Goal: Information Seeking & Learning: Learn about a topic

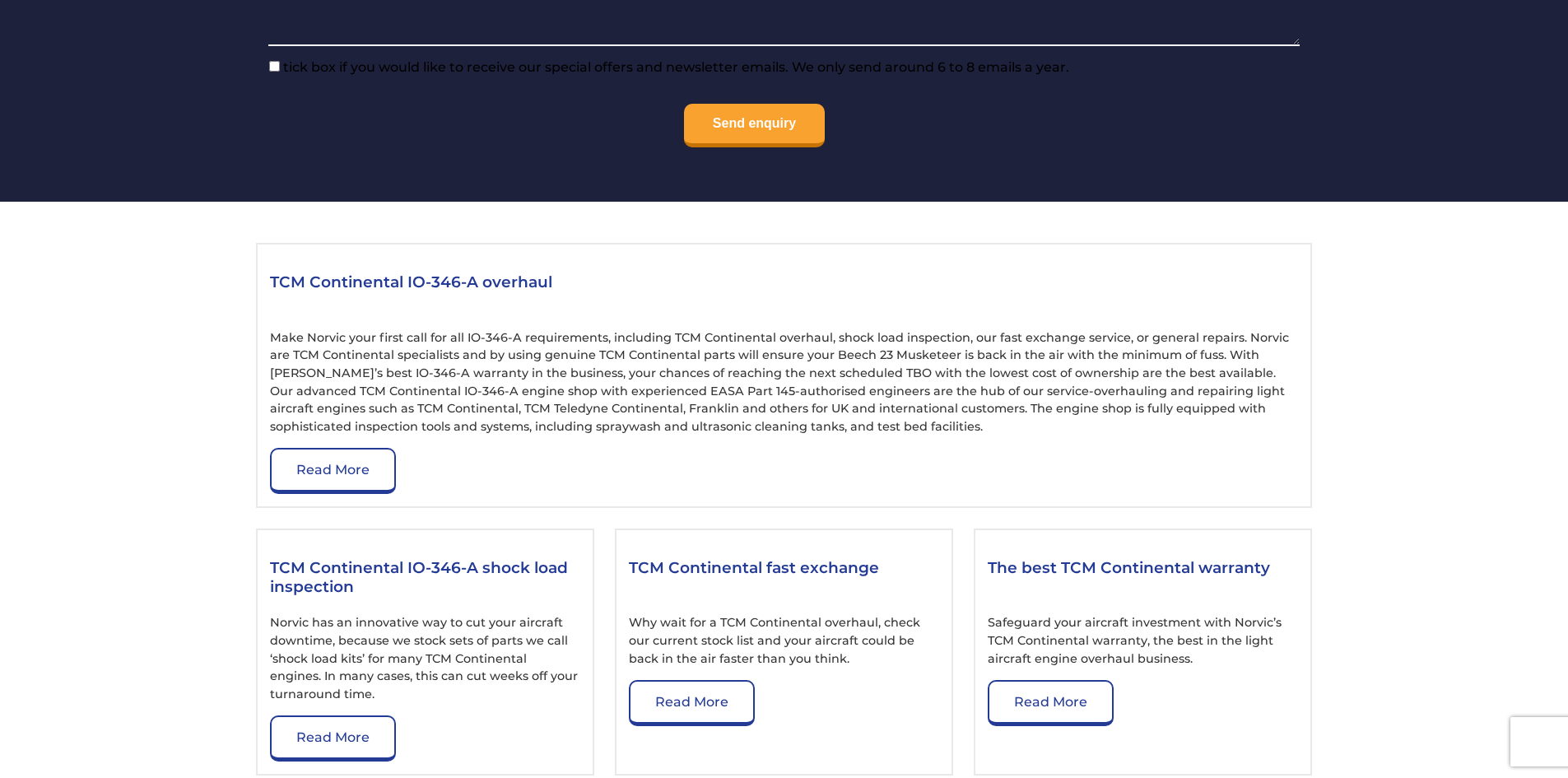
scroll to position [1893, 0]
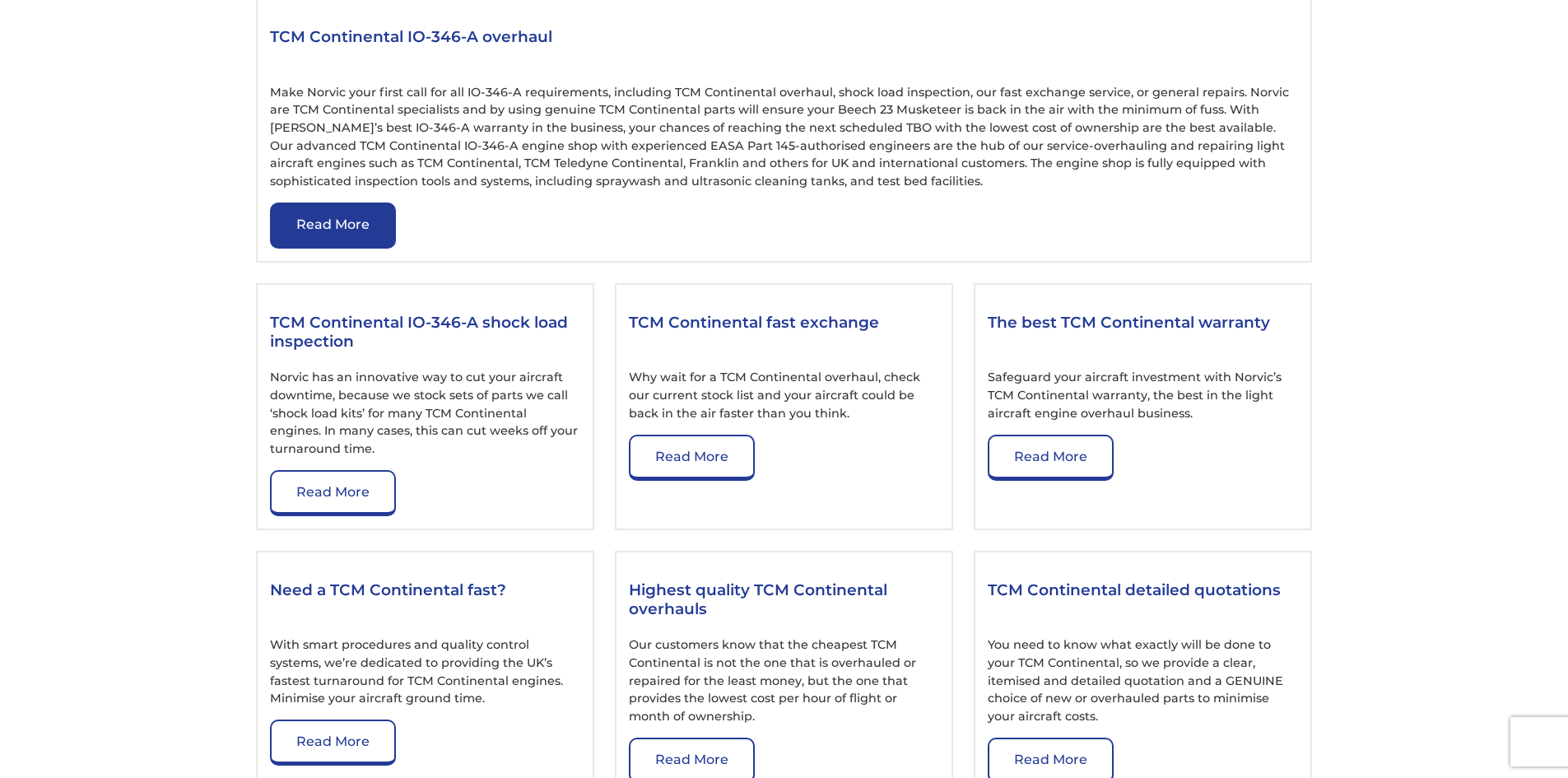
click at [353, 225] on link "Read More" at bounding box center [333, 225] width 126 height 46
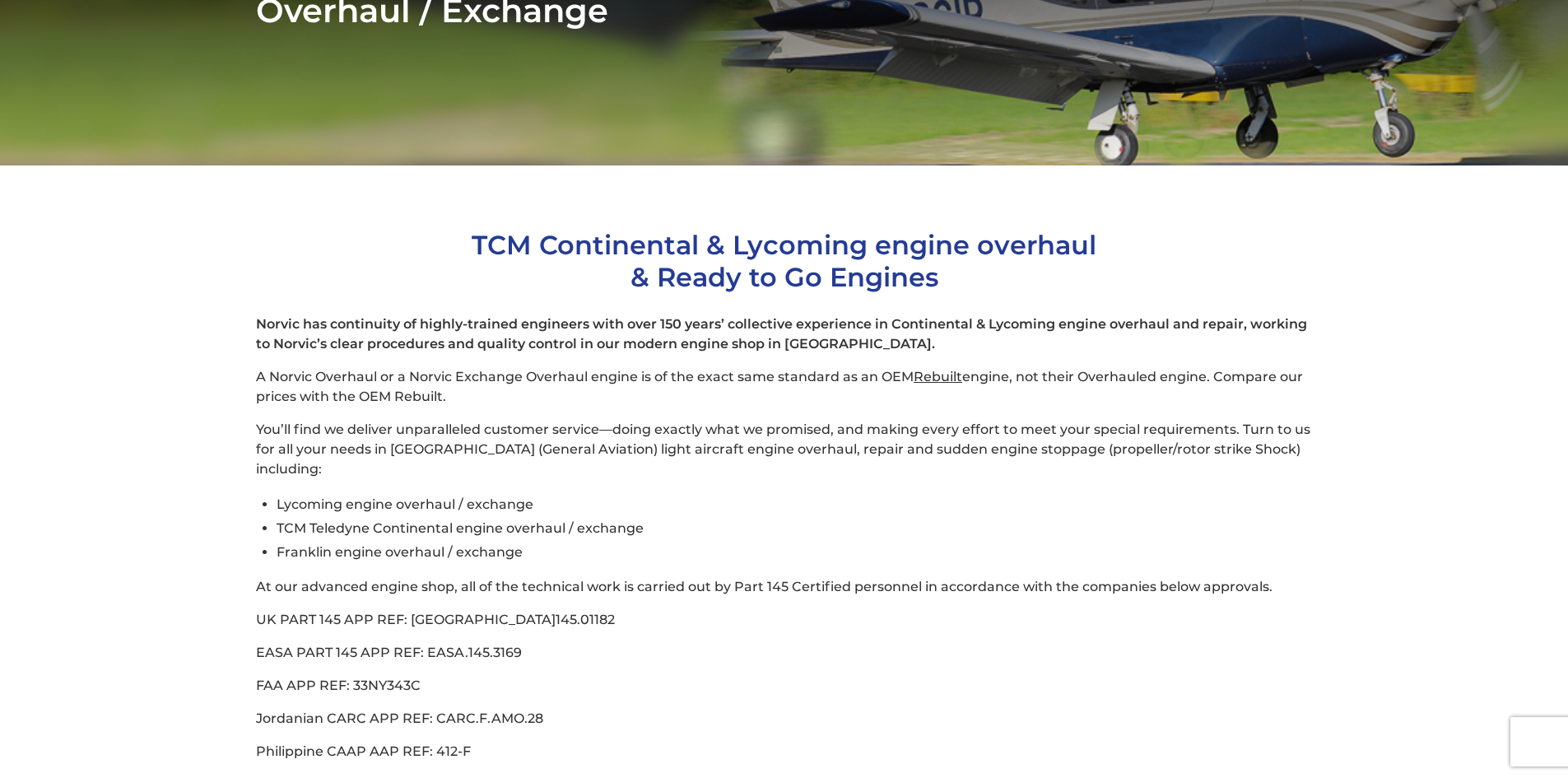
scroll to position [329, 0]
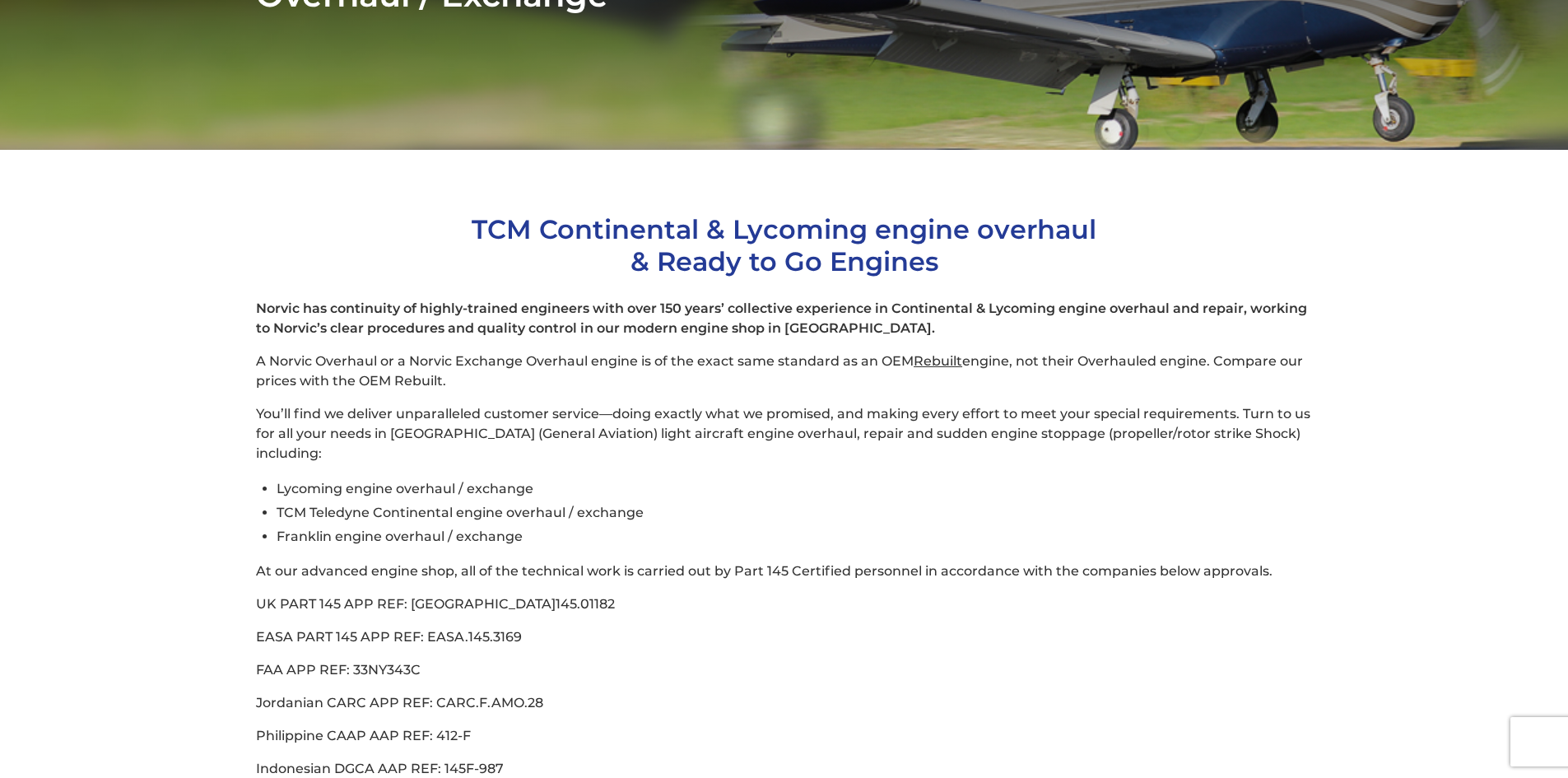
drag, startPoint x: 662, startPoint y: 418, endPoint x: 713, endPoint y: 459, distance: 65.4
